Goal: Information Seeking & Learning: Learn about a topic

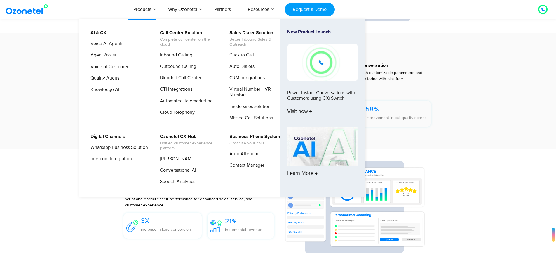
scroll to position [991, 0]
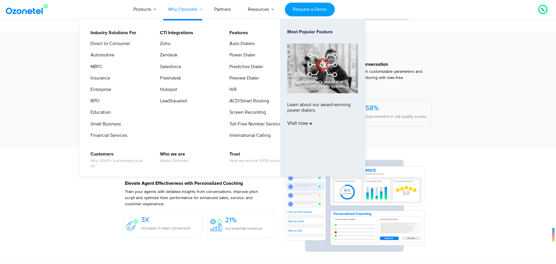
click at [201, 10] on link "Why Ozonetel" at bounding box center [183, 9] width 46 height 19
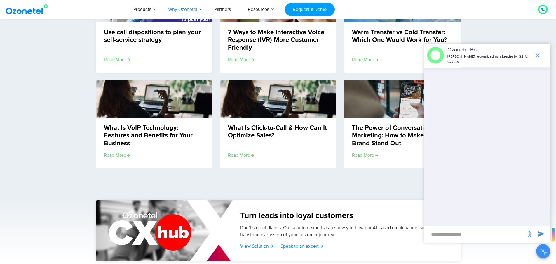
scroll to position [844, 0]
